Goal: Information Seeking & Learning: Check status

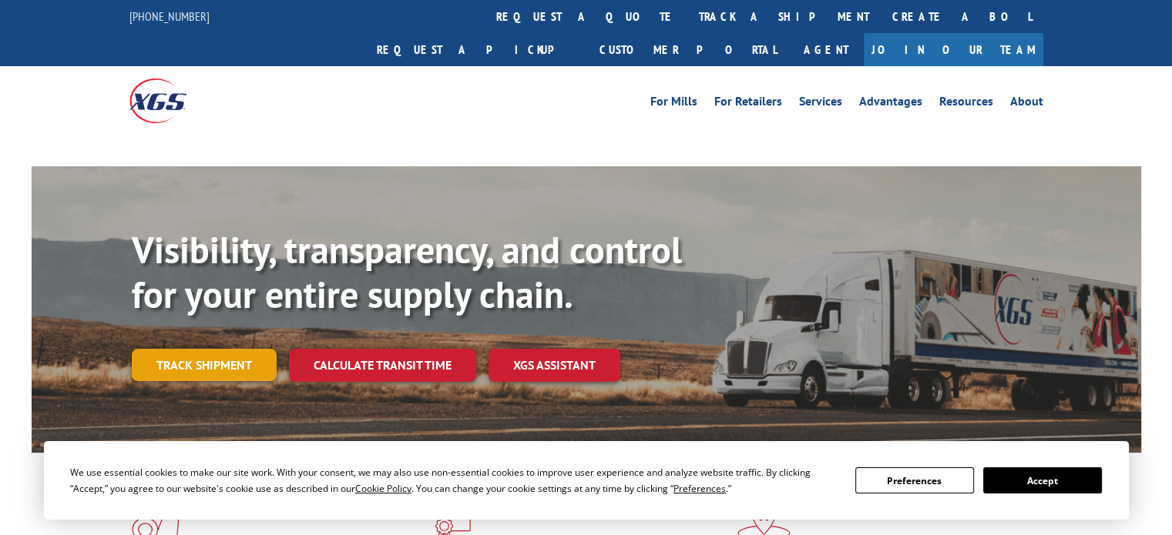
click at [220, 349] on link "Track shipment" at bounding box center [204, 365] width 145 height 32
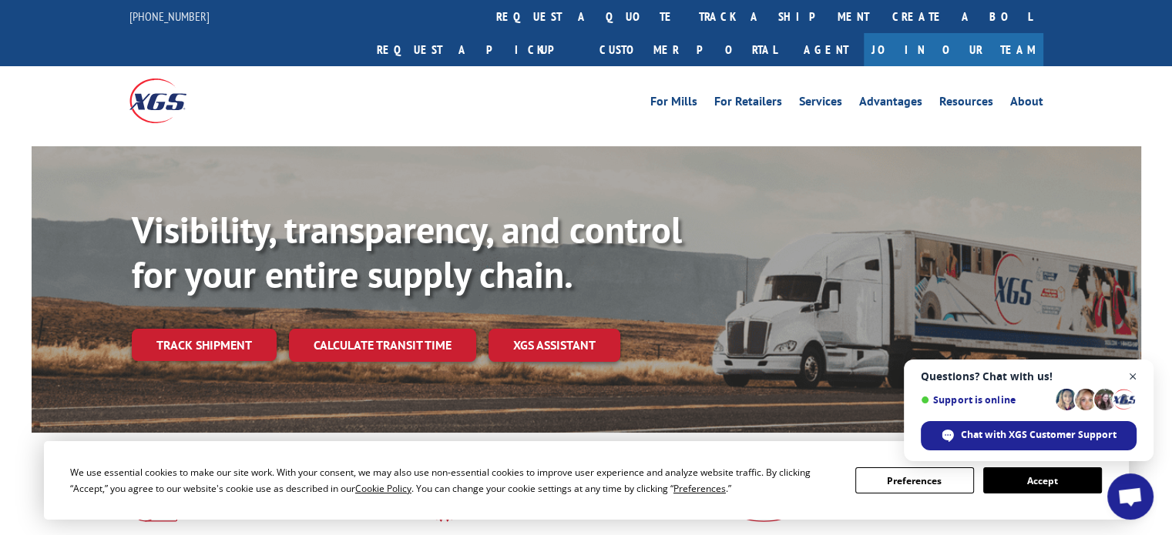
drag, startPoint x: 1133, startPoint y: 376, endPoint x: 1115, endPoint y: 376, distance: 18.5
click at [1133, 375] on span "Close chat" at bounding box center [1132, 376] width 19 height 19
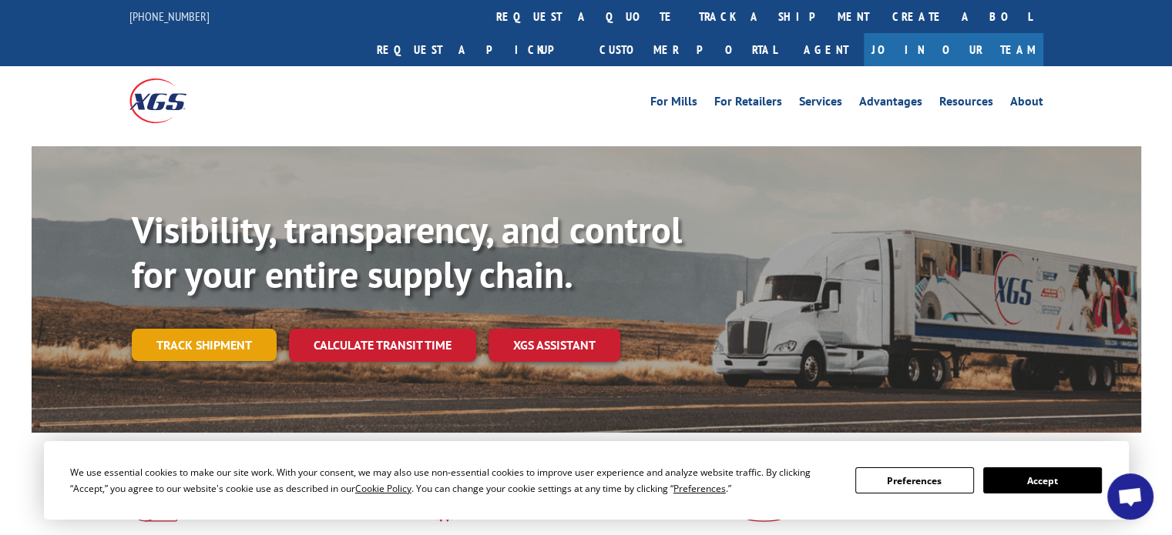
click at [194, 329] on link "Track shipment" at bounding box center [204, 345] width 145 height 32
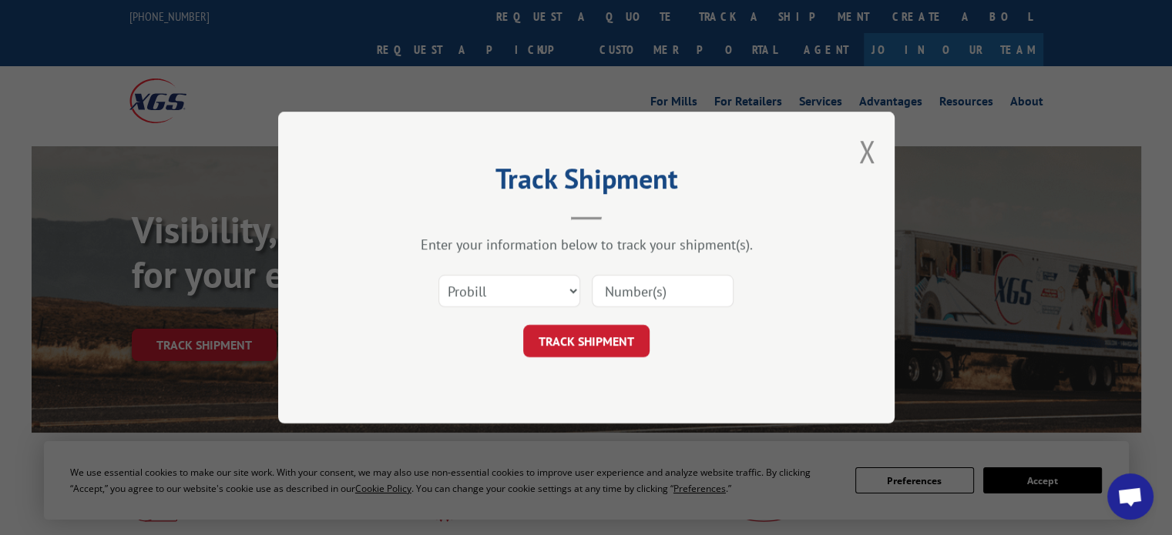
click at [647, 289] on input at bounding box center [663, 291] width 142 height 32
paste input "17692476"
type input "17692476"
click at [594, 355] on button "TRACK SHIPMENT" at bounding box center [586, 341] width 126 height 32
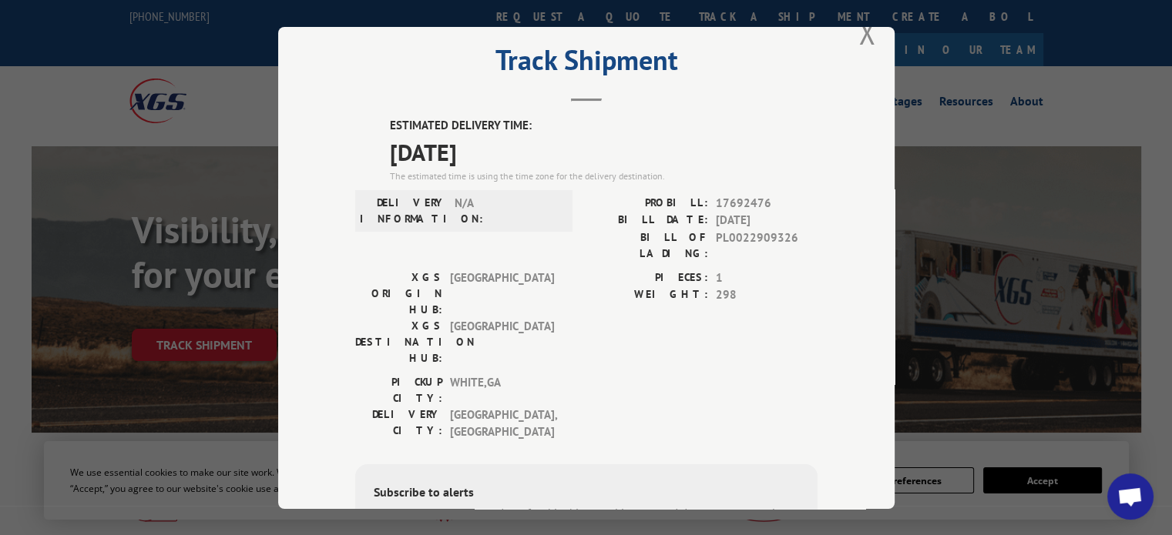
scroll to position [77, 0]
